Goal: Communication & Community: Answer question/provide support

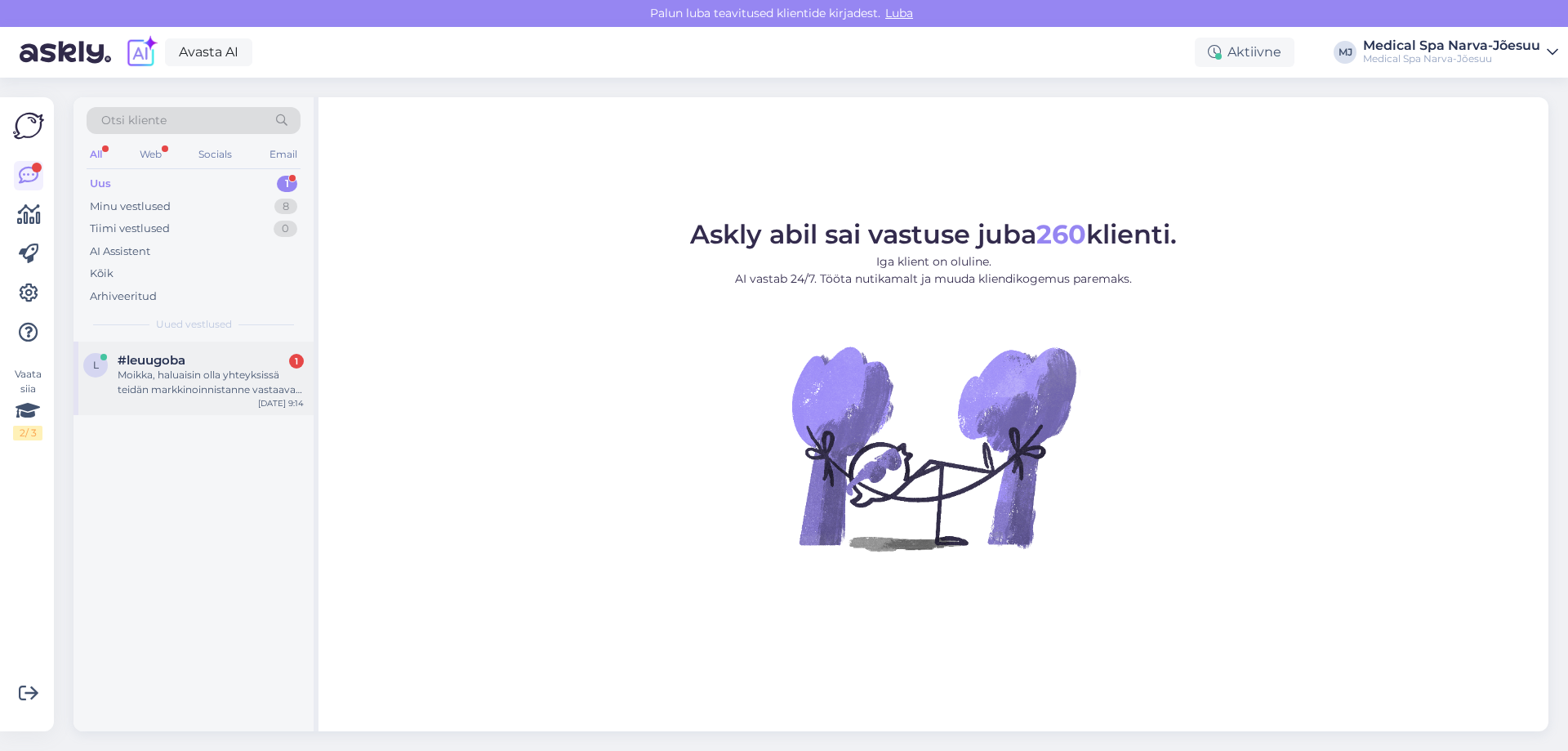
click at [206, 372] on div "Moikka, haluaisin olla yhteyksissä teidän markkinoinnistanne vastaavan henkilön…" at bounding box center [211, 381] width 187 height 29
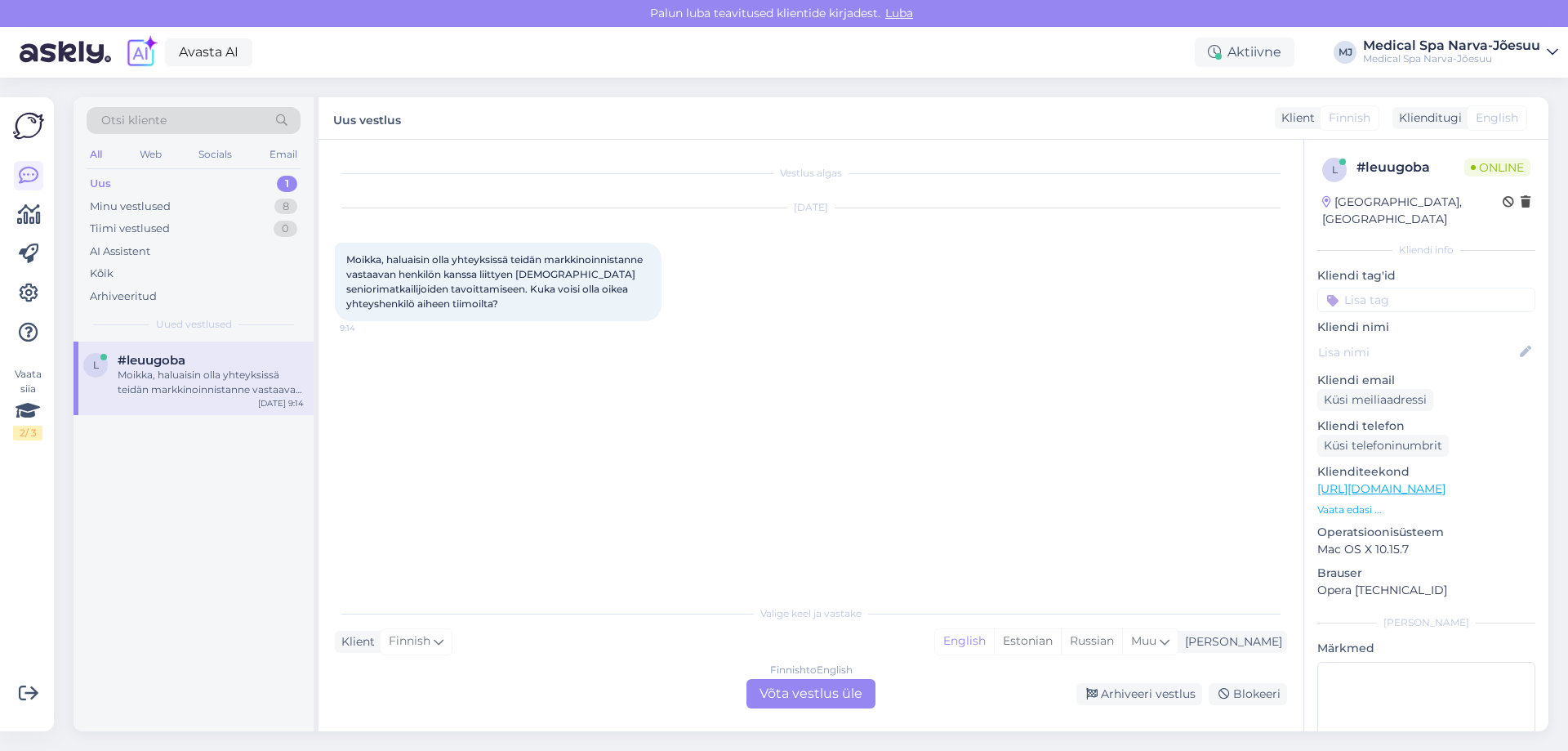
click at [851, 689] on div "Finnish to English Võta vestlus üle" at bounding box center [811, 693] width 129 height 29
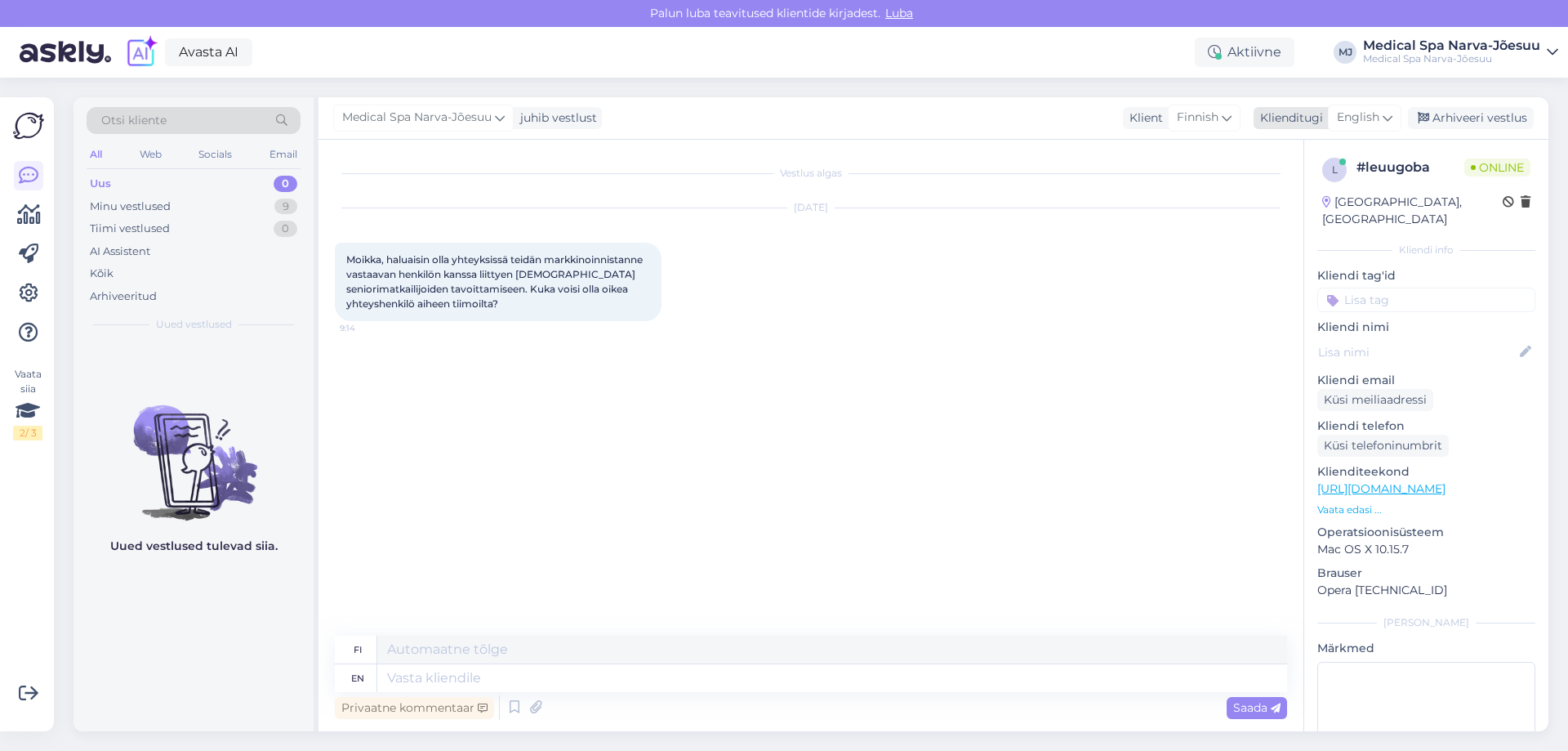
click at [1368, 122] on span "English" at bounding box center [1358, 117] width 42 height 18
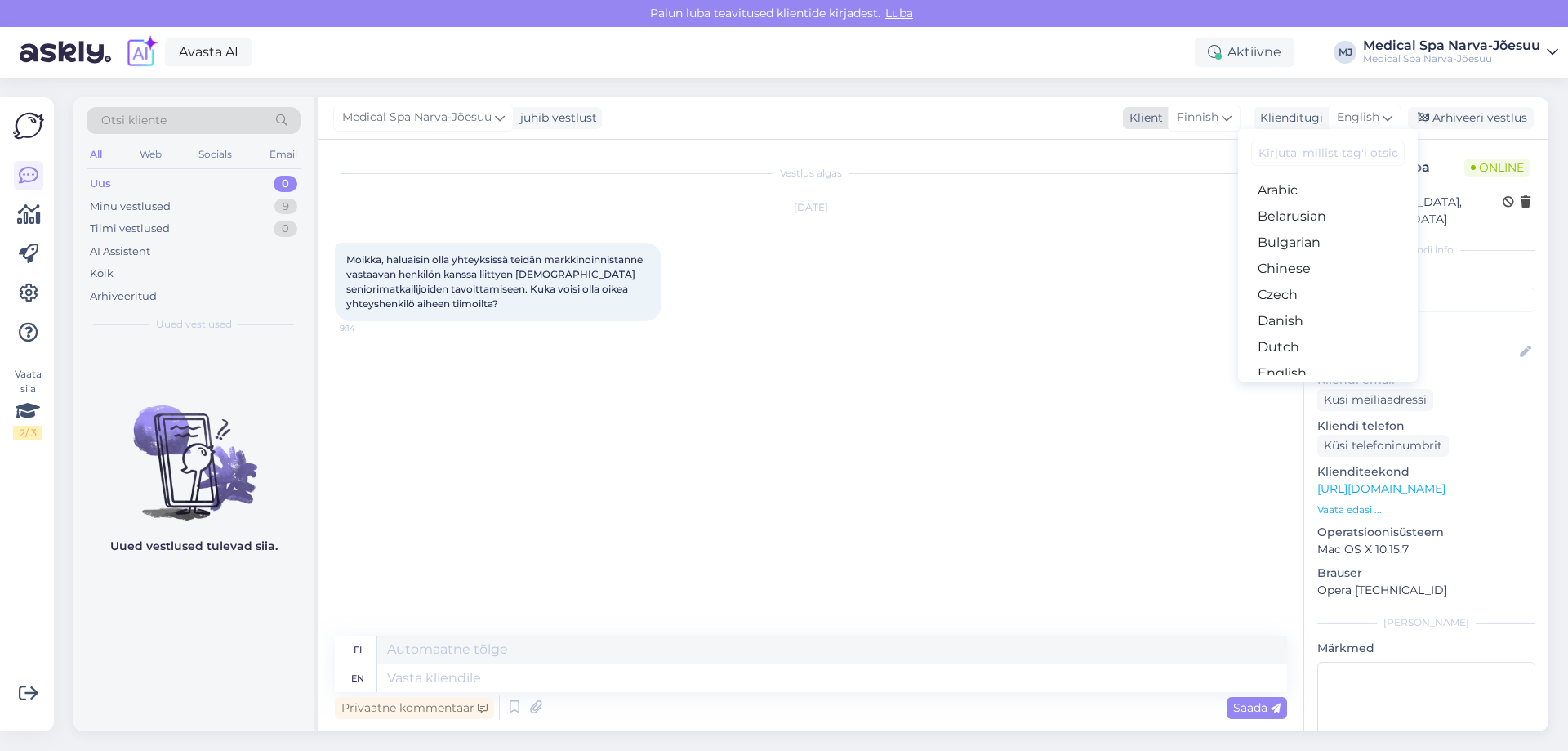
click at [1149, 114] on div "Klient" at bounding box center [1143, 117] width 40 height 17
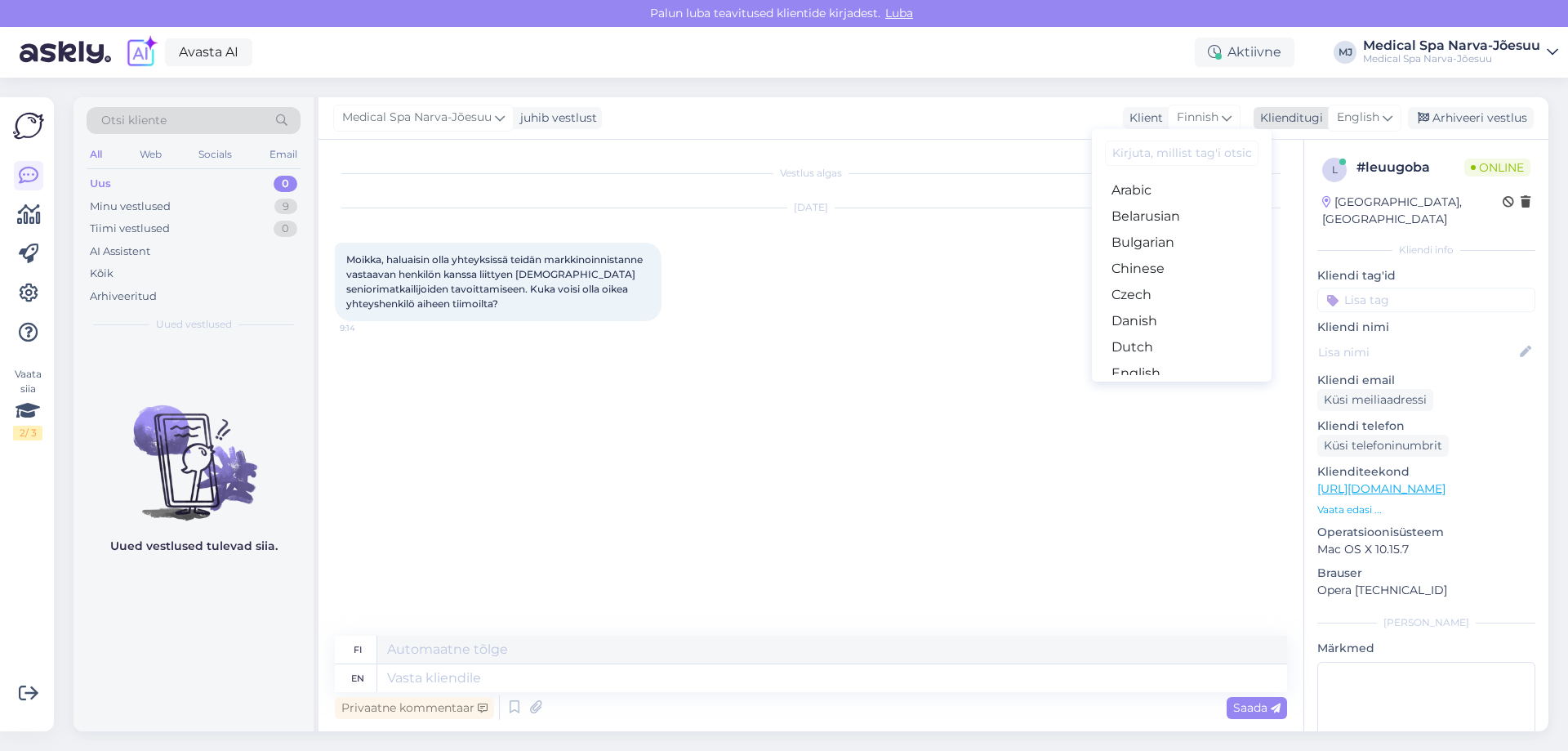
click at [1303, 110] on div "Klienditugi" at bounding box center [1288, 117] width 70 height 17
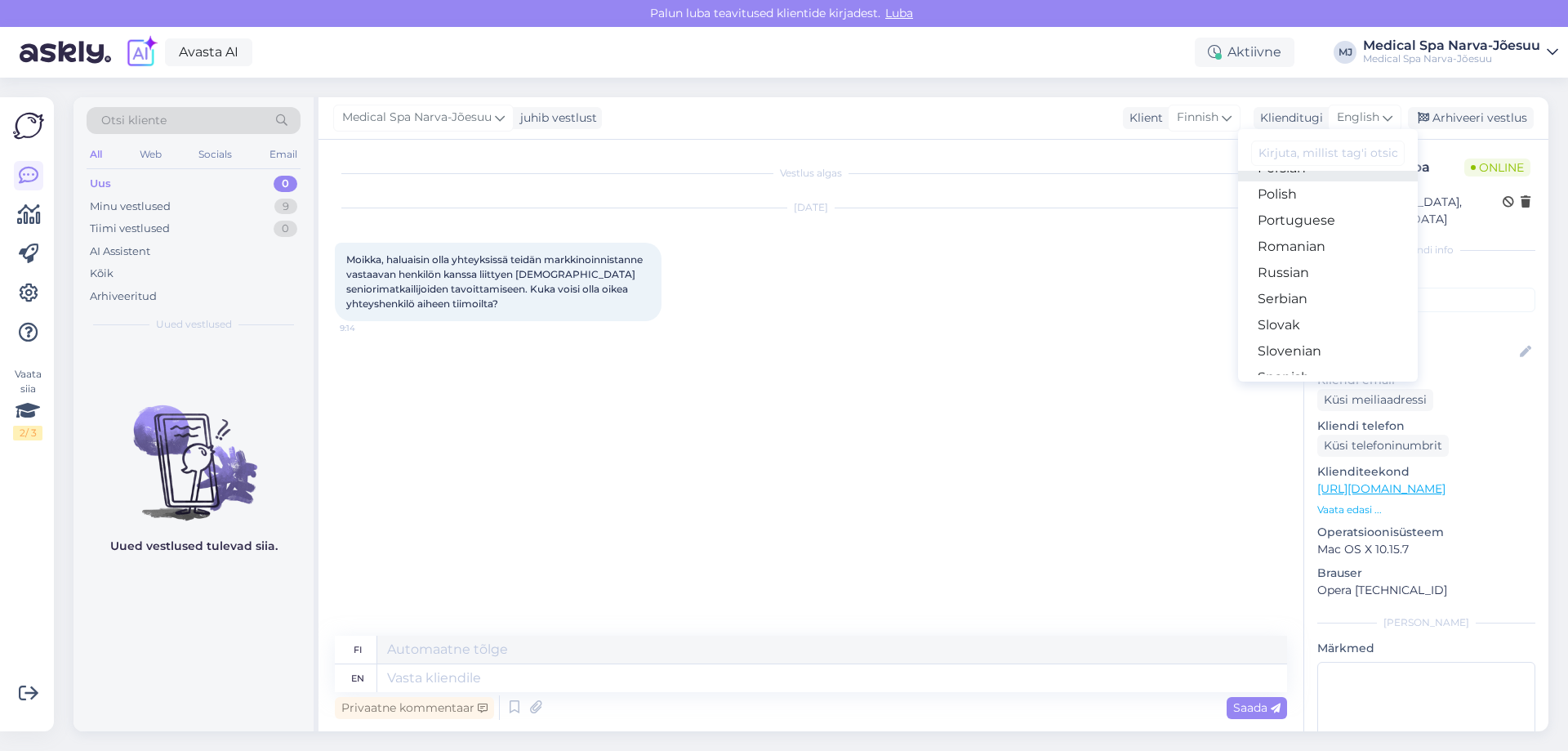
scroll to position [571, 0]
click at [1303, 277] on link "Russian" at bounding box center [1328, 272] width 180 height 26
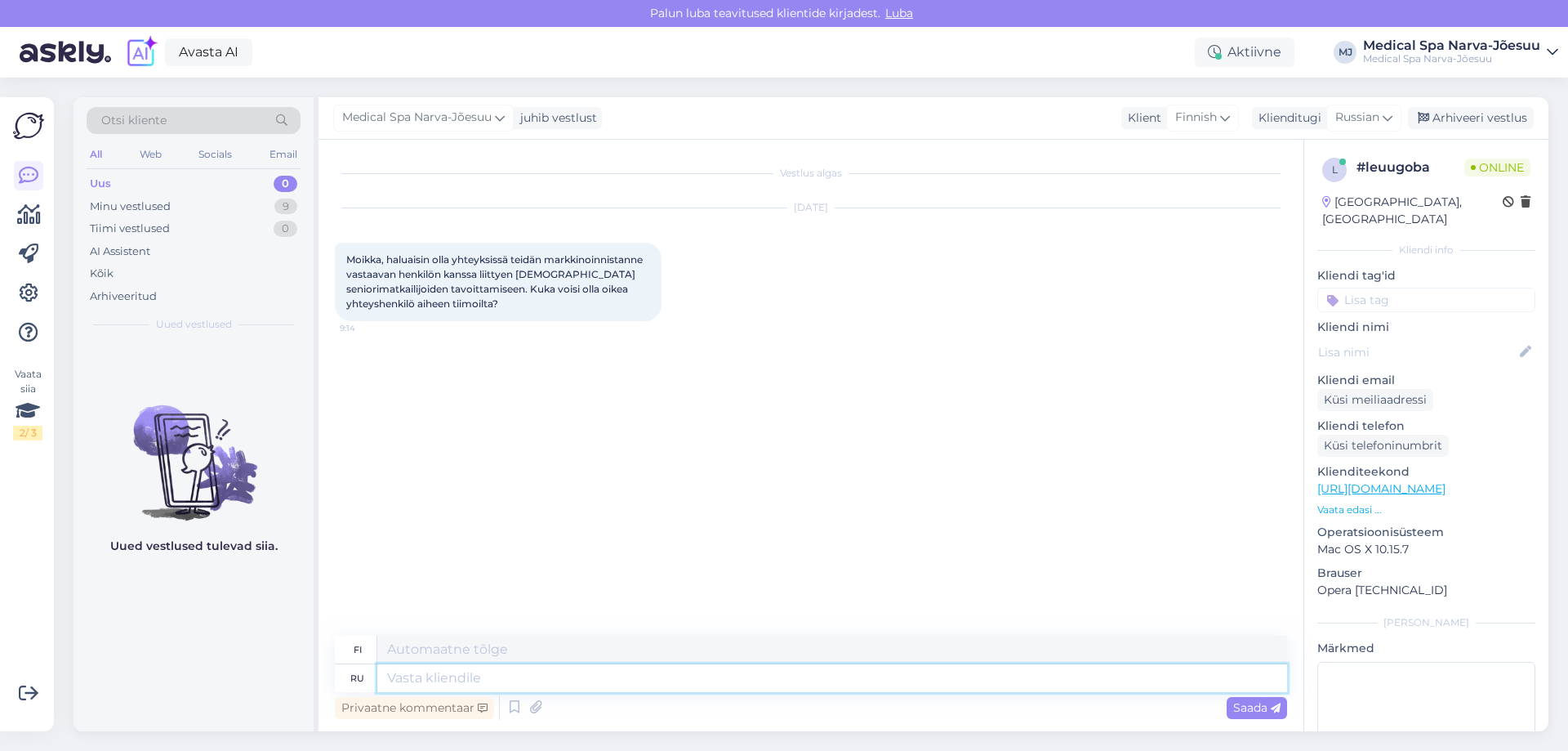
click at [537, 681] on textarea at bounding box center [832, 678] width 909 height 28
click at [1173, 117] on div "Finnish" at bounding box center [1203, 118] width 73 height 26
click at [1163, 291] on link "Serbian" at bounding box center [1181, 298] width 180 height 26
click at [1214, 124] on span "Serbian" at bounding box center [1195, 117] width 43 height 18
click at [1156, 269] on link "Russian" at bounding box center [1180, 272] width 180 height 26
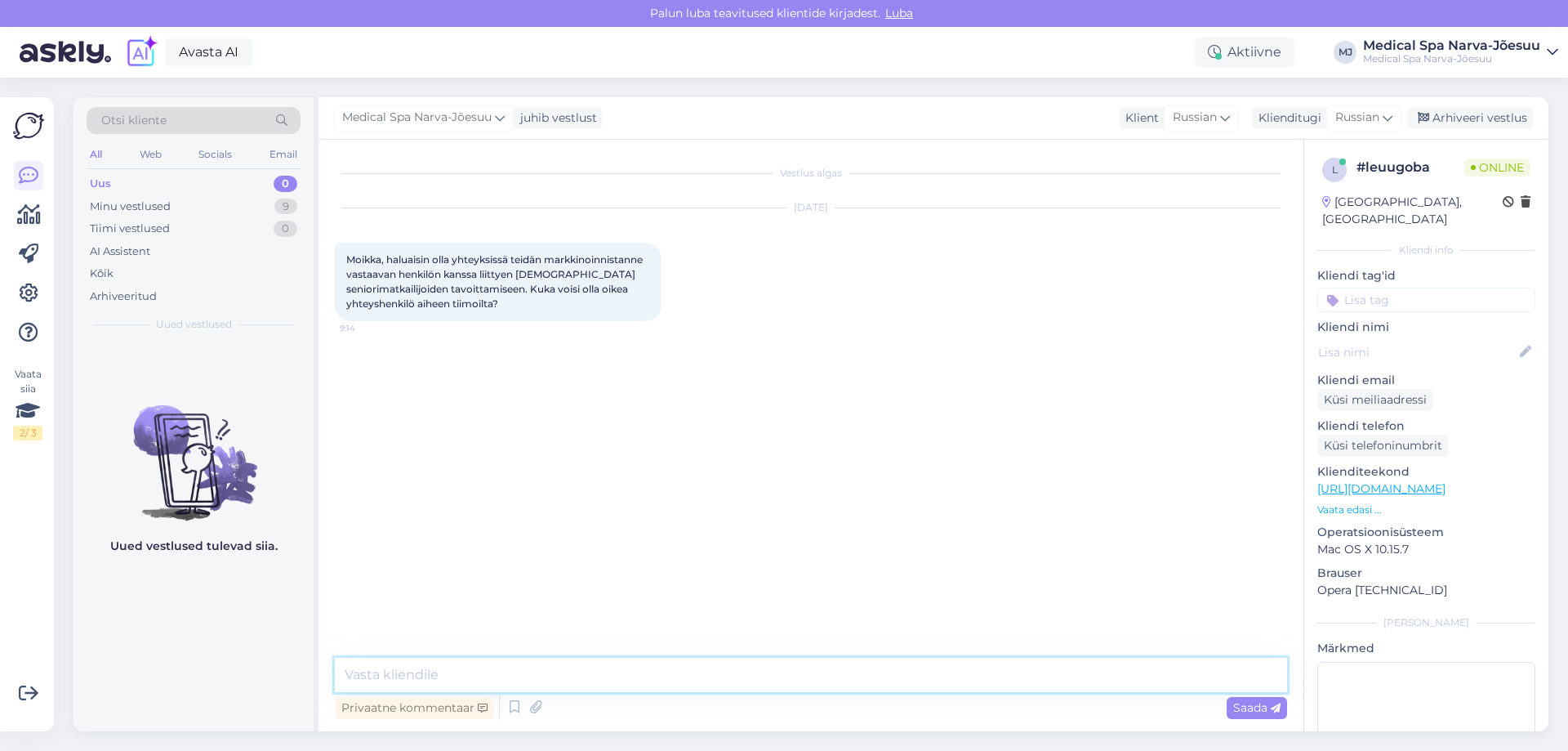
click at [465, 683] on textarea at bounding box center [811, 674] width 953 height 34
click at [482, 291] on span "Moikka, haluaisin olla yhteyksissä teidän markkinoinnistanne vastaavan henkilön…" at bounding box center [496, 282] width 299 height 56
click at [1160, 113] on div "Klient Russian" at bounding box center [1179, 118] width 120 height 22
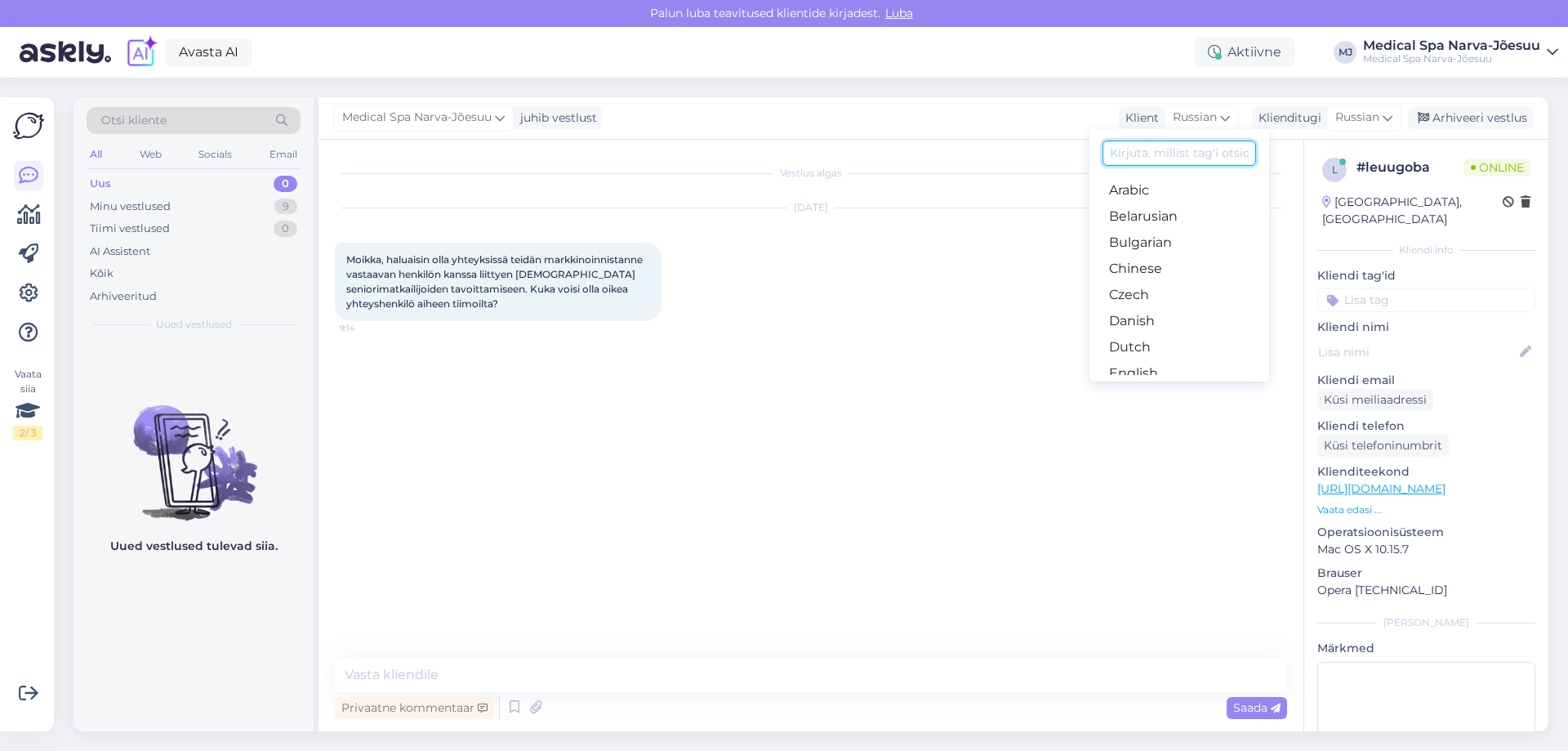
click at [1194, 159] on input at bounding box center [1179, 153] width 153 height 26
type input "f"
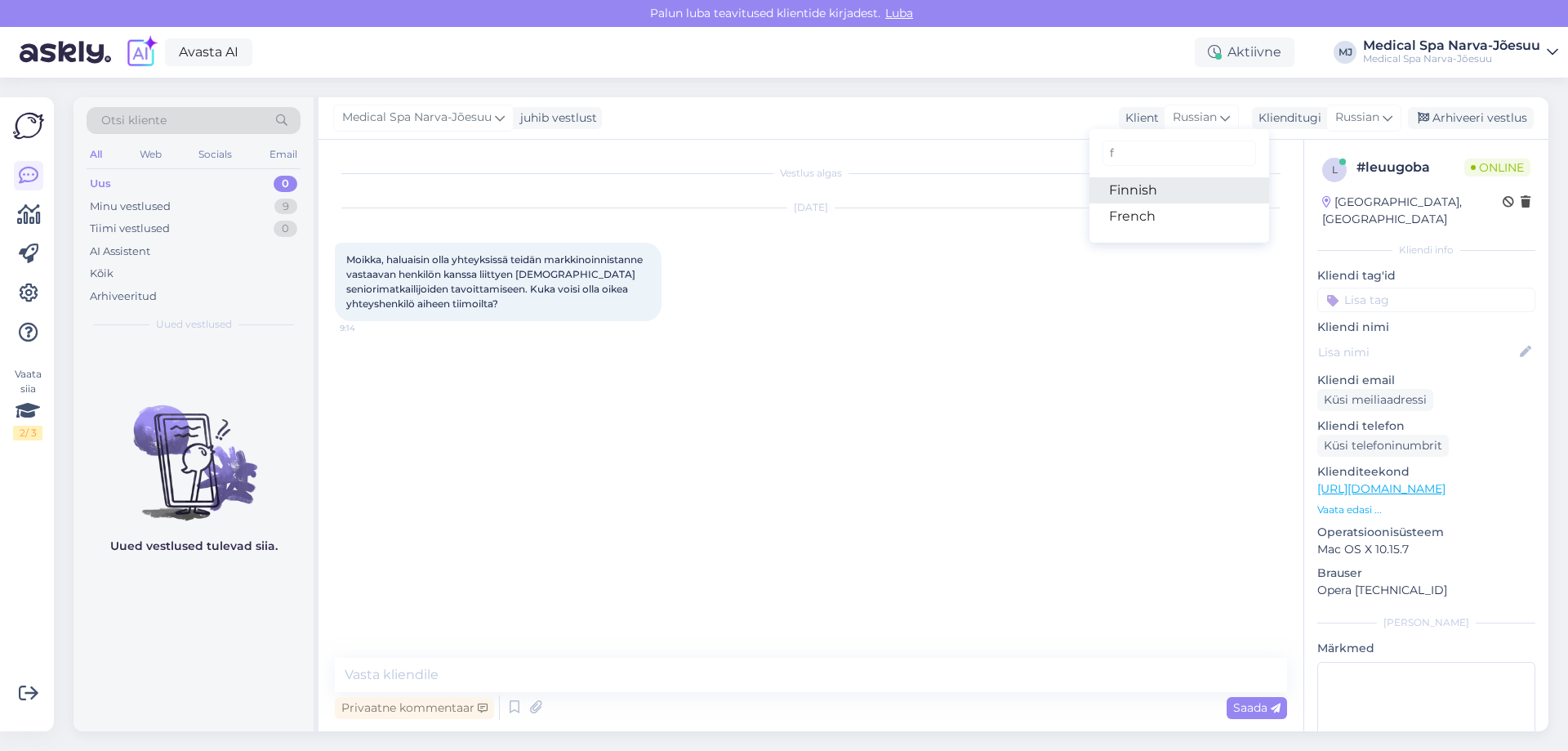
click at [1169, 188] on link "Finnish" at bounding box center [1180, 190] width 180 height 26
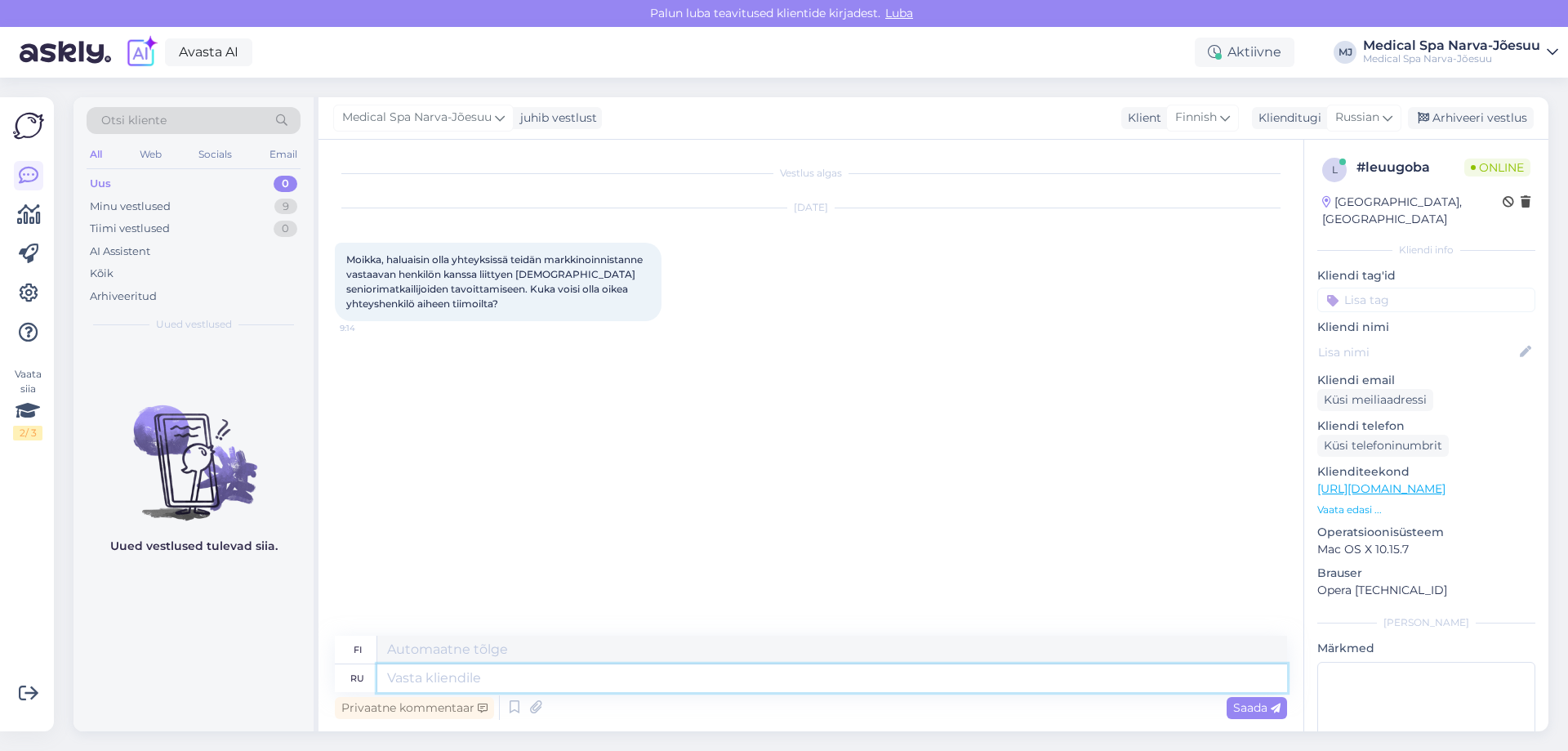
click at [411, 674] on textarea at bounding box center [832, 678] width 909 height 28
click at [565, 305] on div "Moikka, haluaisin olla yhteyksissä teidän markkinoinnistanne vastaavan henkilön…" at bounding box center [497, 282] width 327 height 78
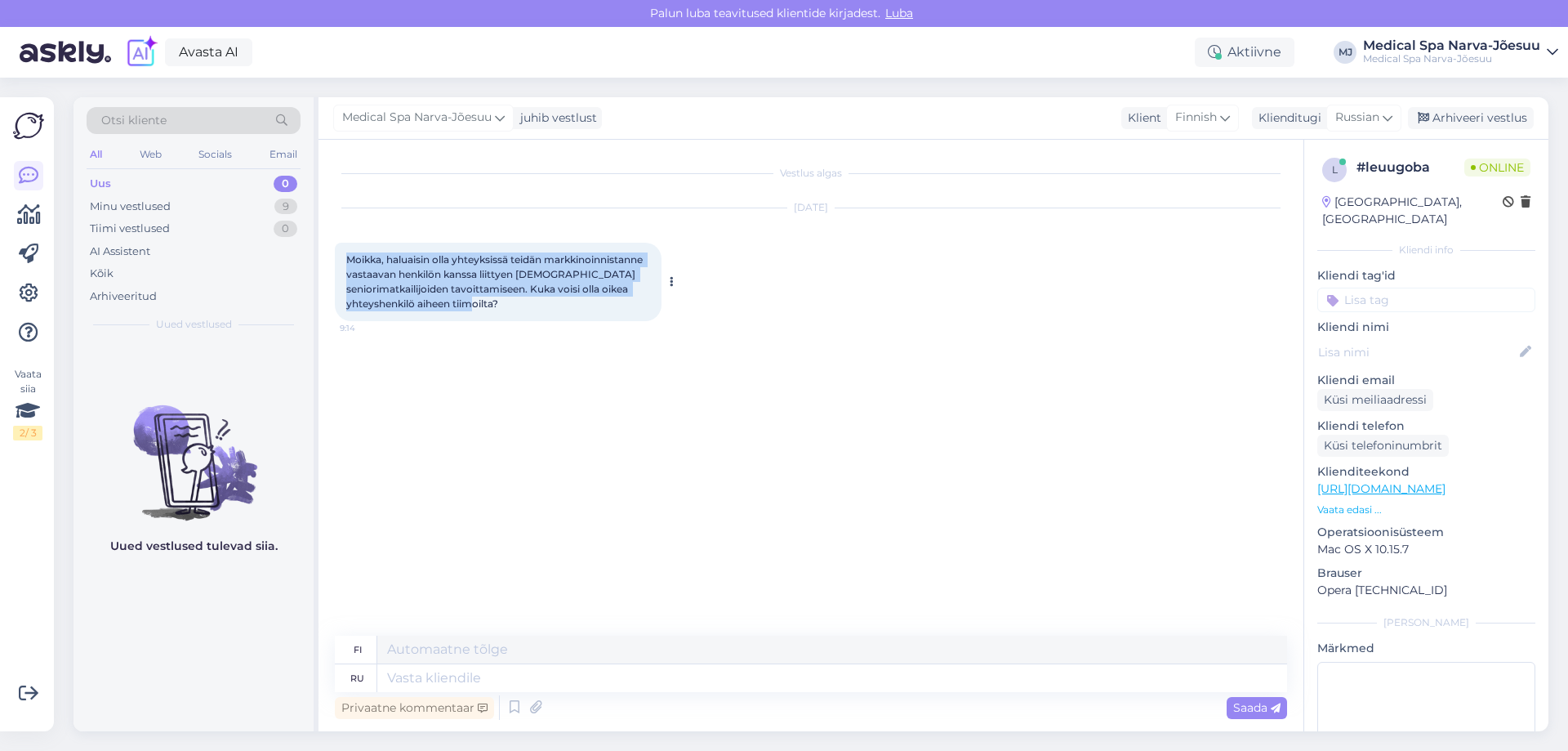
drag, startPoint x: 512, startPoint y: 306, endPoint x: 343, endPoint y: 253, distance: 177.1
click at [343, 253] on div "Moikka, haluaisin olla yhteyksissä teidän markkinoinnistanne vastaavan henkilön…" at bounding box center [497, 282] width 327 height 78
copy span "Moikka, haluaisin olla yhteyksissä teidän markkinoinnistanne vastaavan henkilön…"
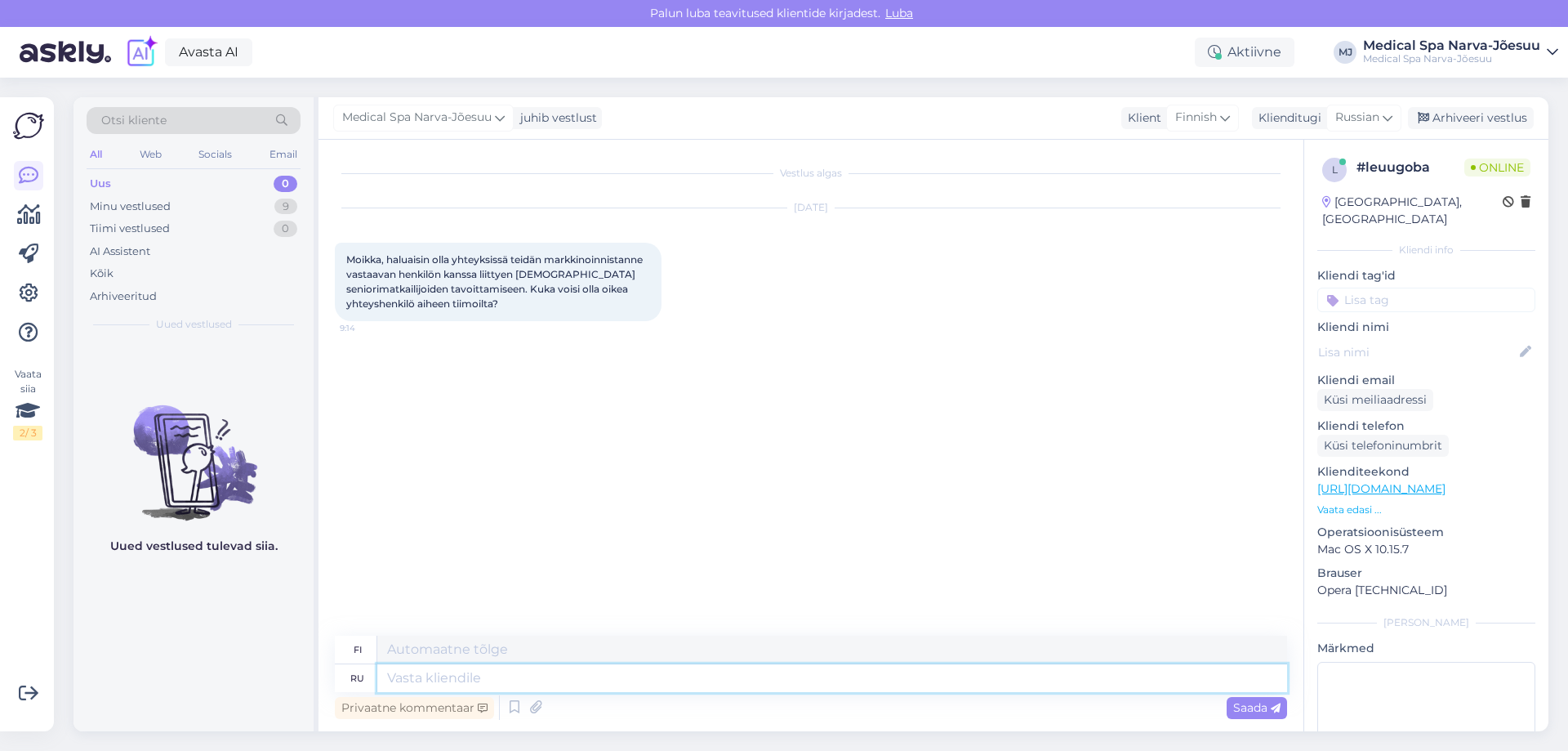
click at [478, 681] on textarea at bounding box center [832, 678] width 909 height 28
click at [1336, 119] on span "Russian" at bounding box center [1358, 117] width 44 height 18
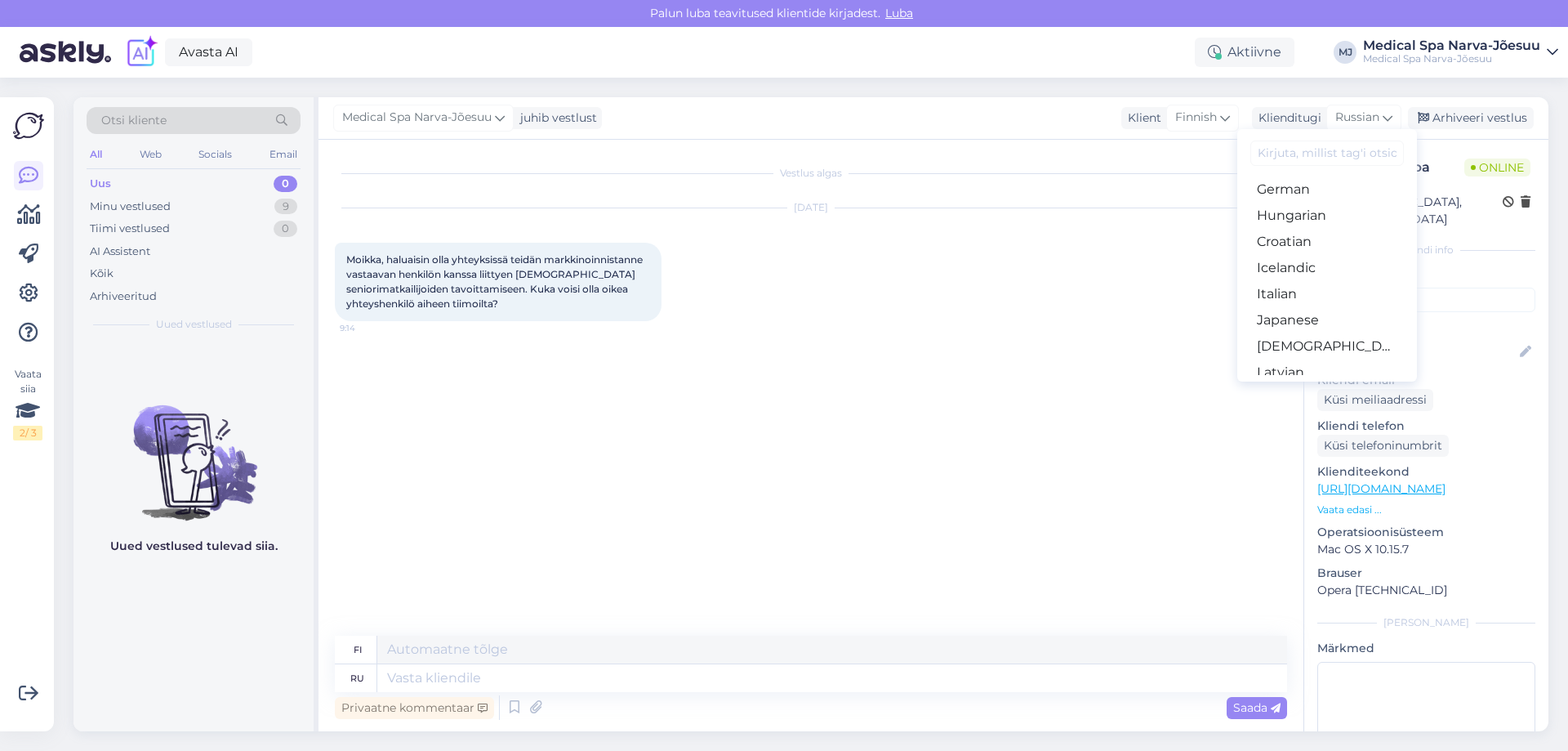
scroll to position [245, 0]
click at [1299, 154] on input at bounding box center [1327, 153] width 153 height 26
type input "[PERSON_NAME]"
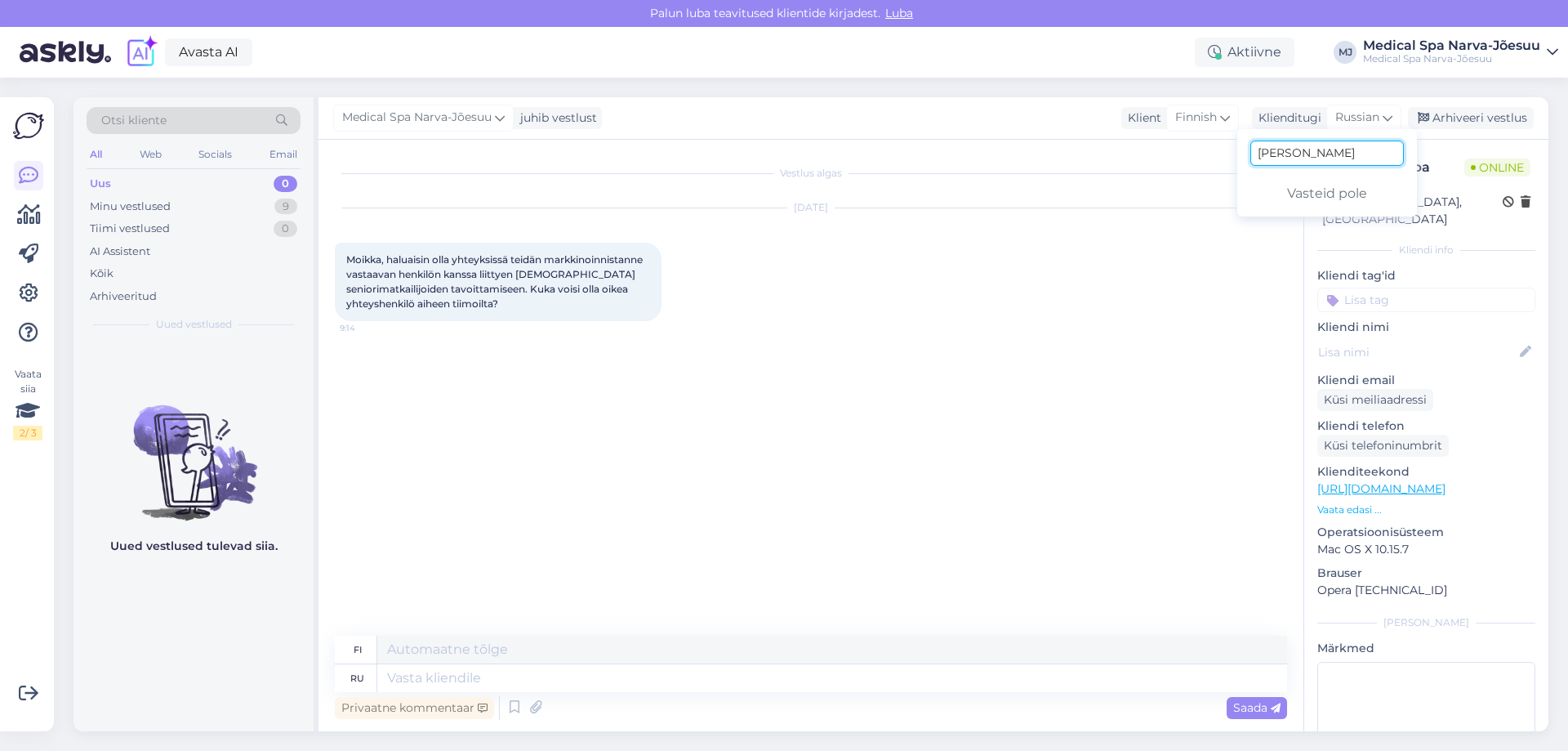
scroll to position [0, 0]
type input "fi"
click at [1278, 195] on link "Finnish" at bounding box center [1328, 190] width 180 height 26
click at [482, 666] on textarea at bounding box center [811, 674] width 953 height 34
paste textarea "Hyvää päivää! Kiitämme Teitä yhteydenotostanne. Pyydämme lähettämään yhteistyöt…"
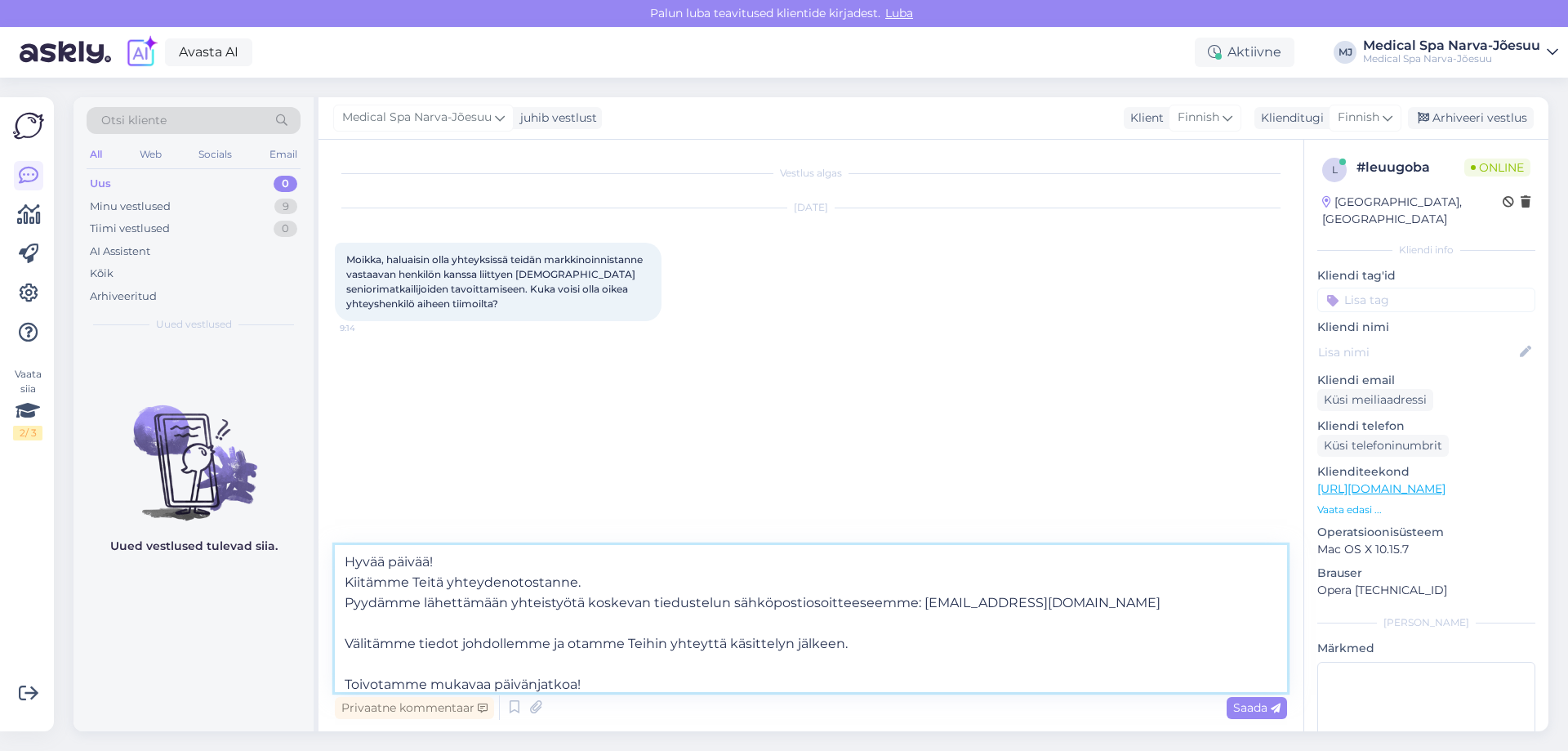
click at [345, 600] on textarea "Hyvää päivää! Kiitämme Teitä yhteydenotostanne. Pyydämme lähettämään yhteistyöt…" at bounding box center [811, 618] width 953 height 147
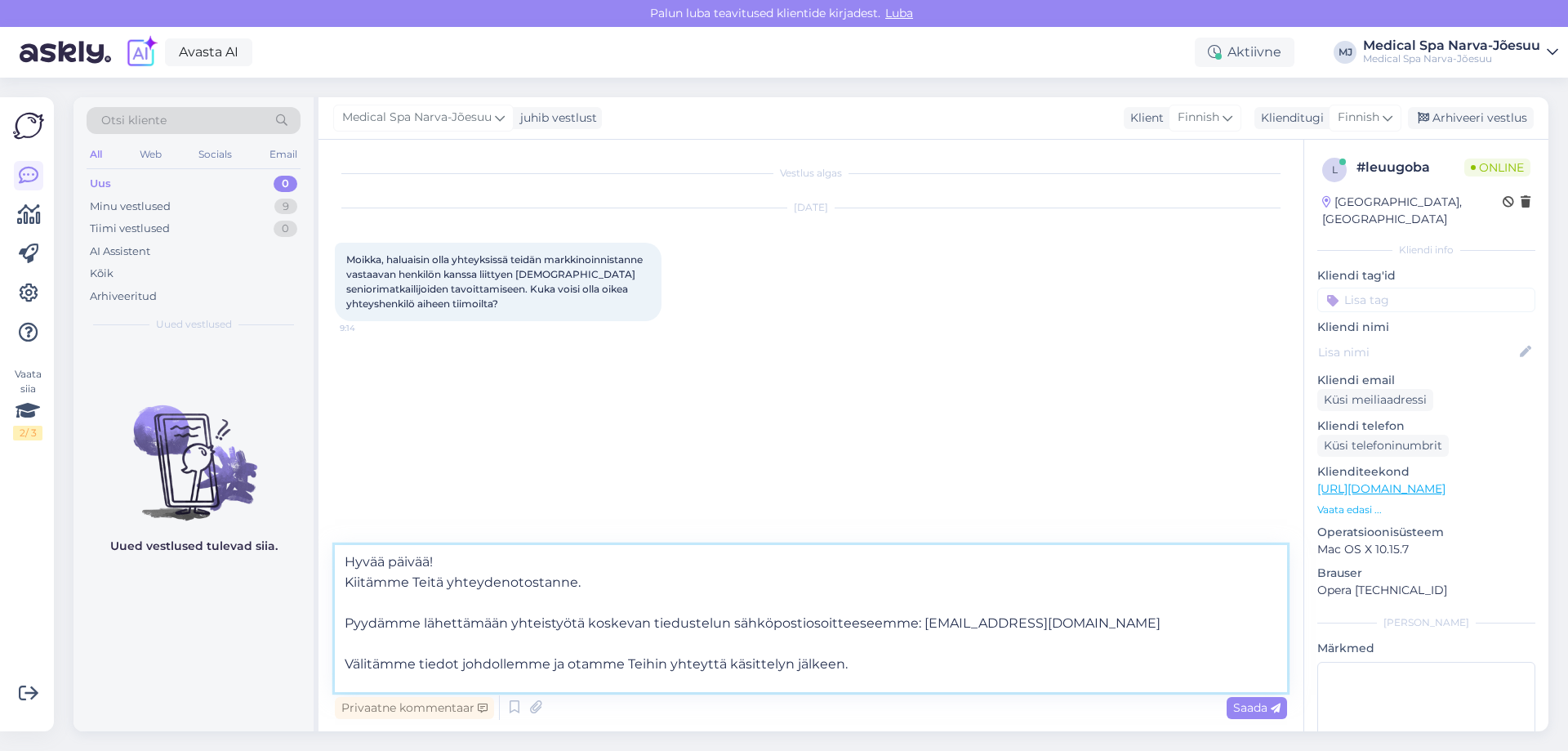
click at [352, 661] on textarea "Hyvää päivää! Kiitämme Teitä yhteydenotostanne. Pyydämme lähettämään yhteistyöt…" at bounding box center [811, 618] width 953 height 147
click at [351, 661] on textarea "Hyvää päivää! Kiitämme Teitä yhteydenotostanne. Pyydämme lähettämään yhteistyöt…" at bounding box center [811, 618] width 953 height 147
click at [345, 661] on textarea "Hyvää päivää! Kiitämme Teitä yhteydenotostanne. Pyydämme lähettämään yhteistyöt…" at bounding box center [811, 618] width 953 height 147
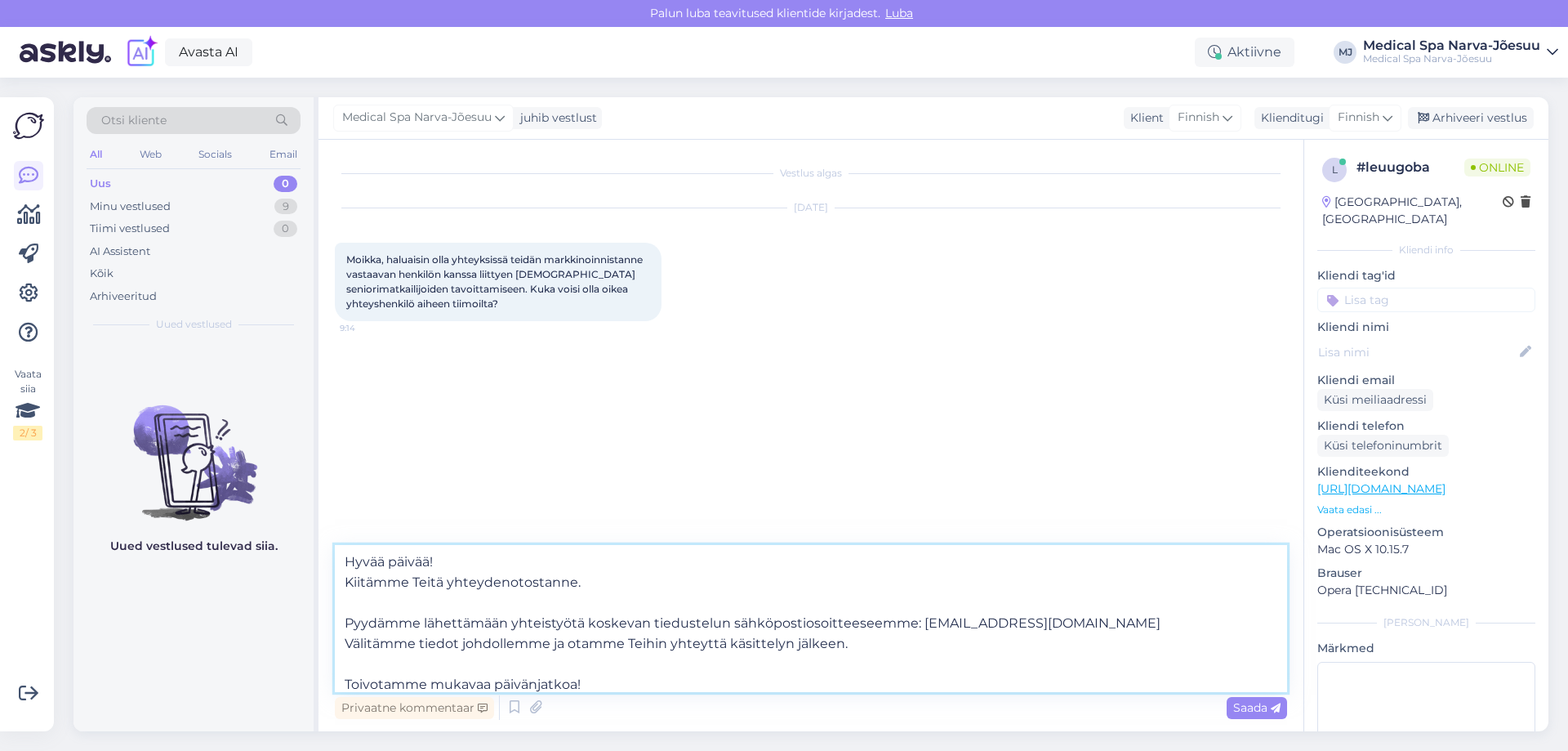
scroll to position [9, 0]
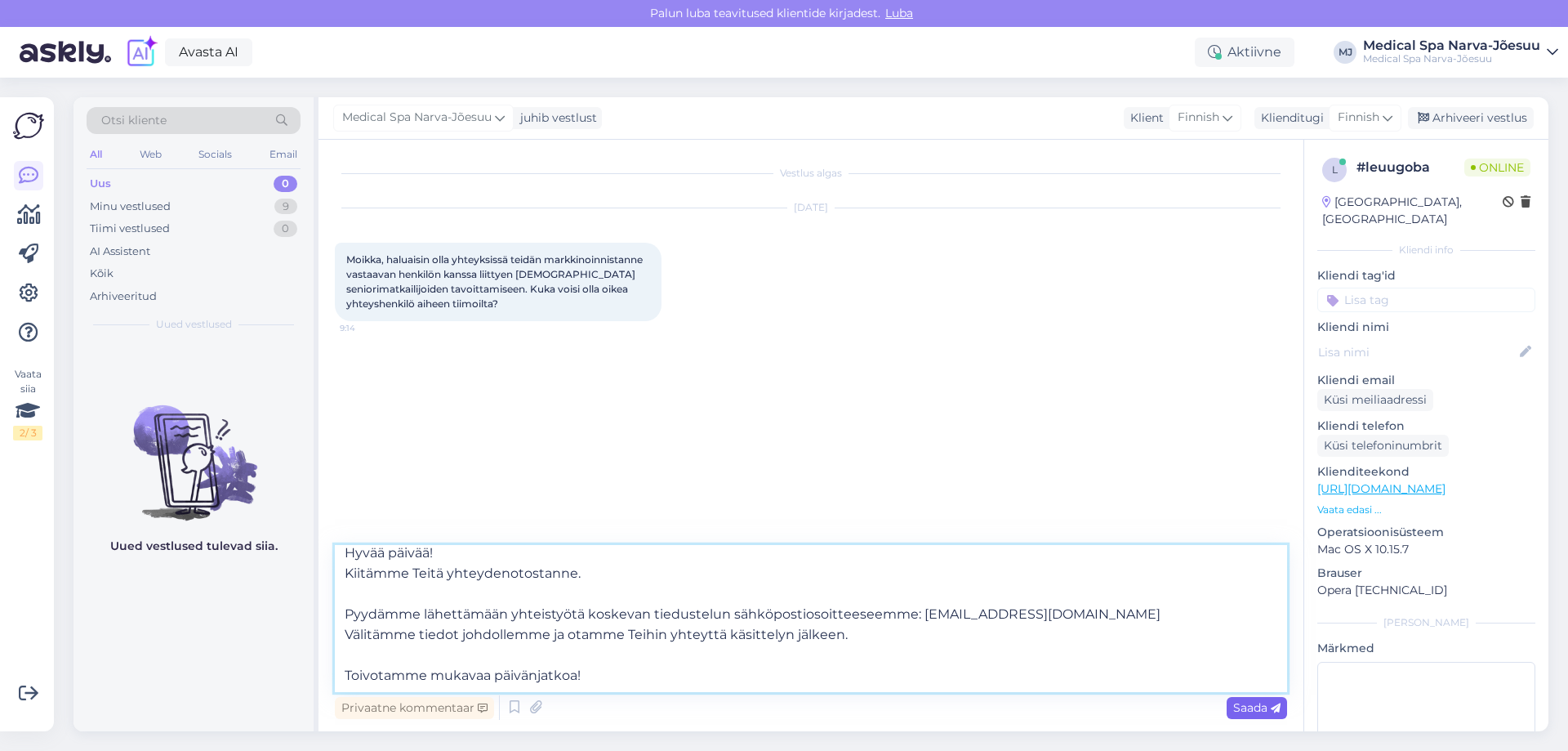
type textarea "Hyvää päivää! Kiitämme Teitä yhteydenotostanne. Pyydämme lähettämään yhteistyöt…"
click at [1280, 708] on icon at bounding box center [1276, 708] width 10 height 10
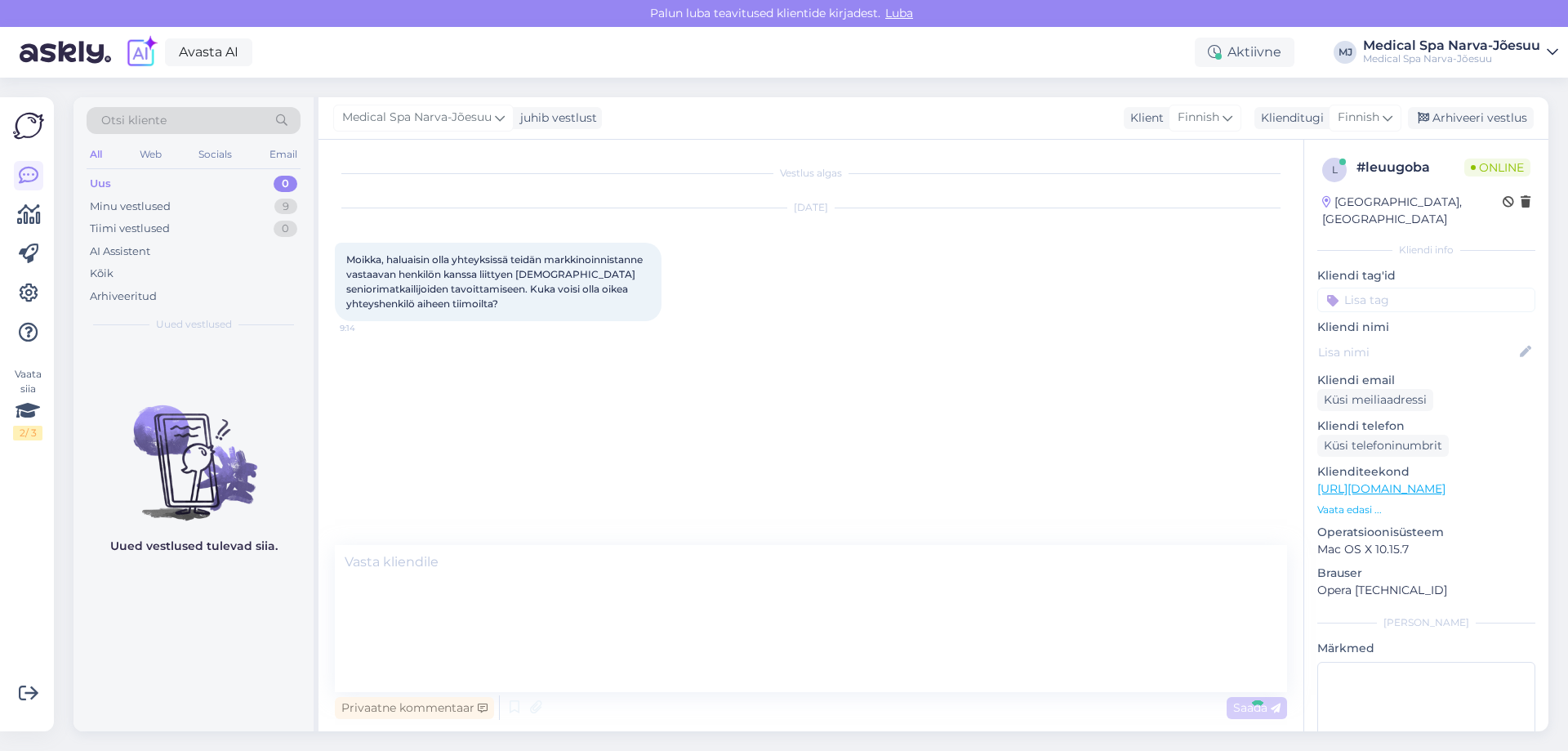
scroll to position [0, 0]
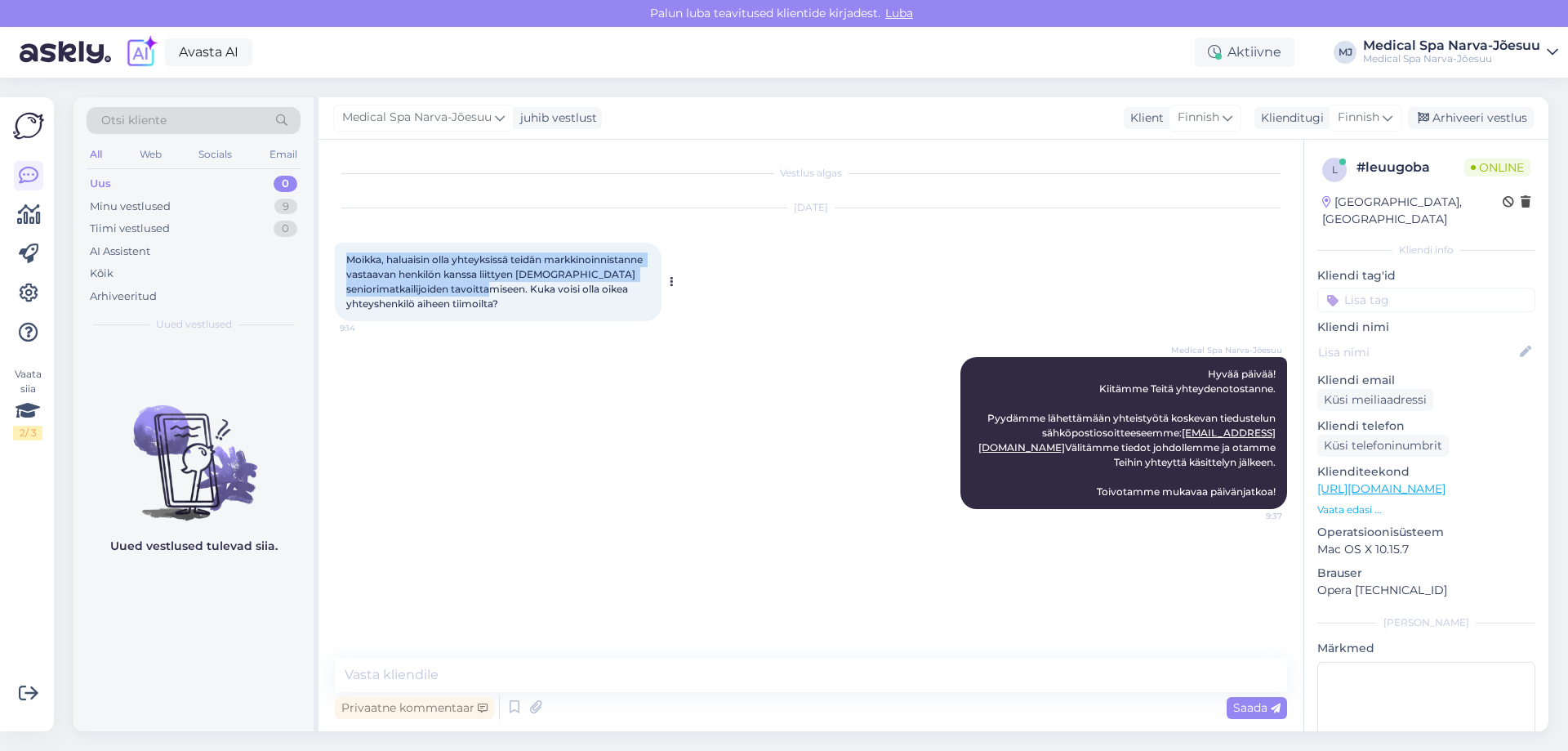
drag, startPoint x: 519, startPoint y: 296, endPoint x: 347, endPoint y: 262, distance: 175.3
click at [347, 262] on div "Moikka, haluaisin olla yhteyksissä teidän markkinoinnistanne vastaavan henkilön…" at bounding box center [497, 282] width 327 height 78
click at [448, 295] on div "Moikka, haluaisin olla yhteyksissä teidän markkinoinnistanne vastaavan henkilön…" at bounding box center [497, 282] width 327 height 78
drag, startPoint x: 515, startPoint y: 304, endPoint x: 344, endPoint y: 249, distance: 179.6
click at [344, 249] on div "Moikka, haluaisin olla yhteyksissä teidän markkinoinnistanne vastaavan henkilön…" at bounding box center [497, 282] width 327 height 78
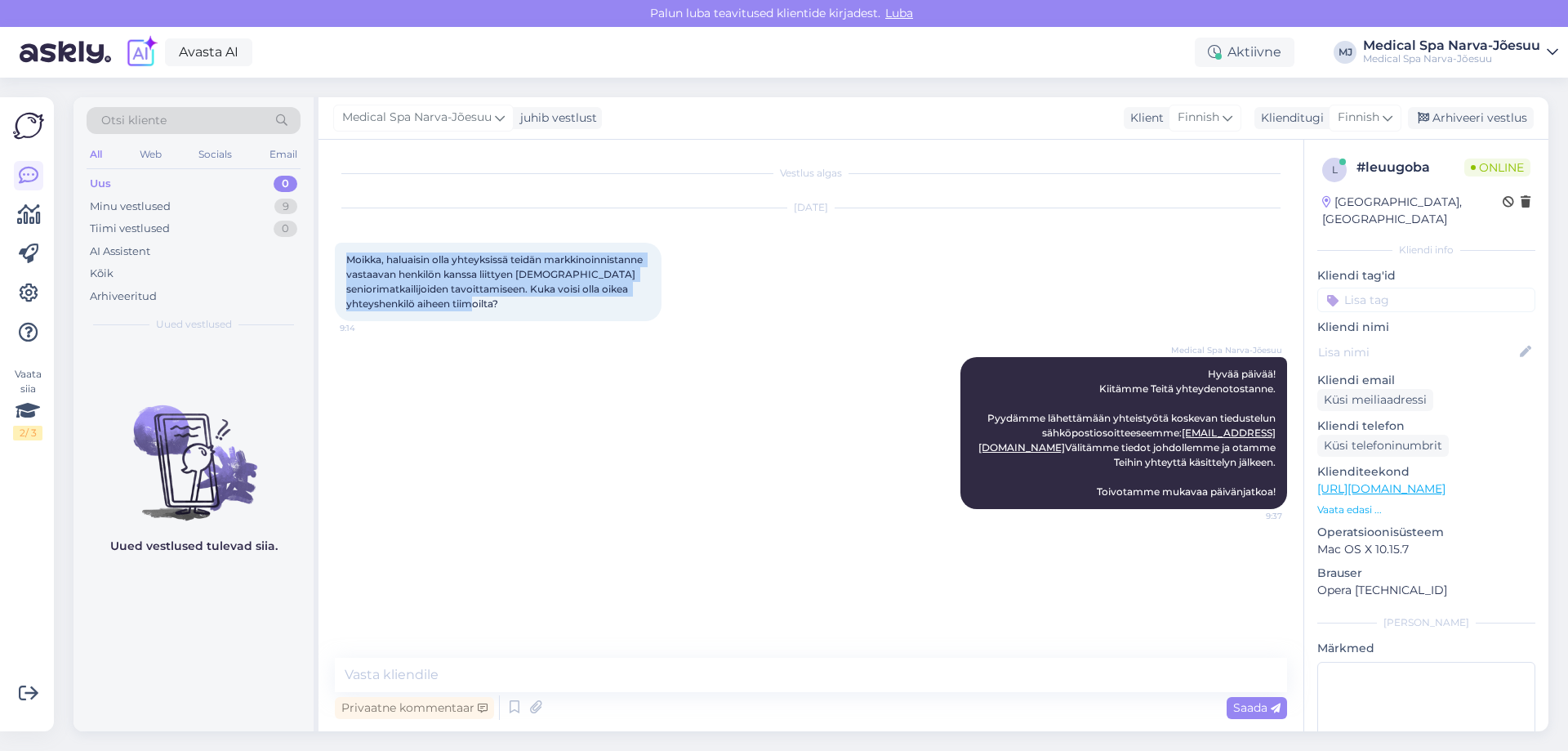
copy span "Moikka, haluaisin olla yhteyksissä teidän markkinoinnistanne vastaavan henkilön…"
